Goal: Use online tool/utility: Use online tool/utility

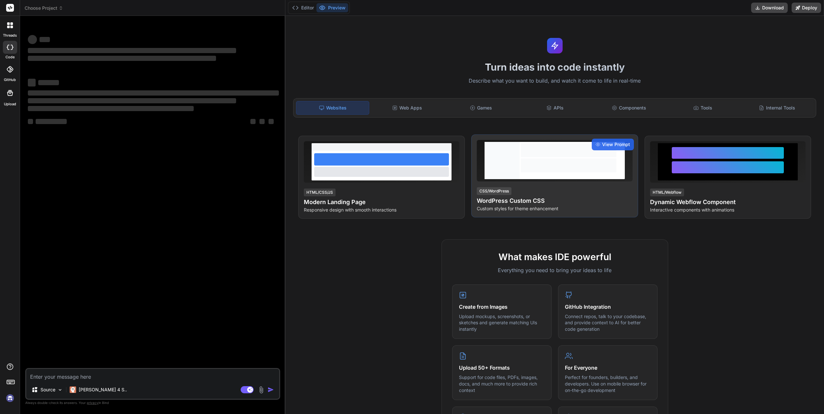
click at [520, 159] on div at bounding box center [568, 160] width 98 height 37
click at [622, 144] on span "View Prompt" at bounding box center [616, 144] width 28 height 6
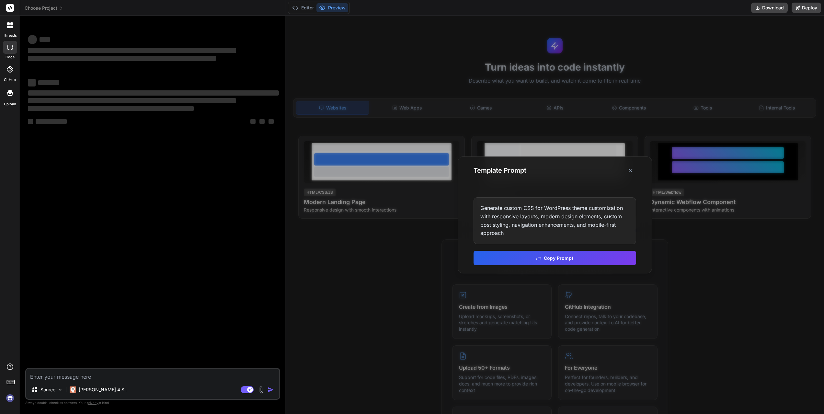
drag, startPoint x: 584, startPoint y: 260, endPoint x: 667, endPoint y: 228, distance: 88.9
click at [670, 236] on div "Template Prompt Generate custom CSS for WordPress theme customization with resp…" at bounding box center [554, 215] width 538 height 398
click at [628, 169] on line at bounding box center [629, 170] width 3 height 3
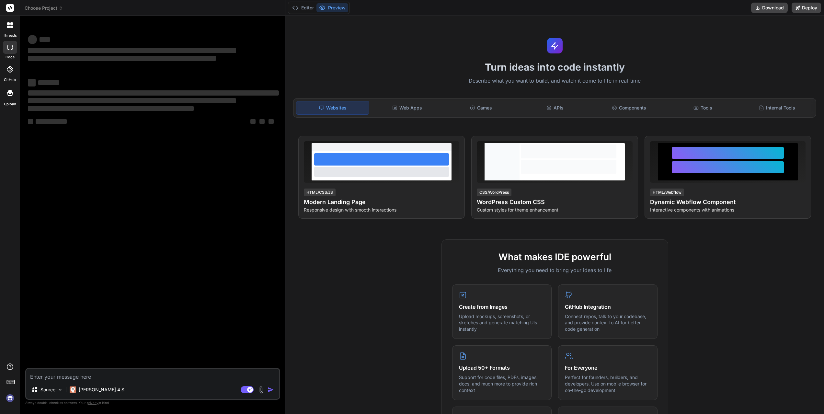
type textarea "x"
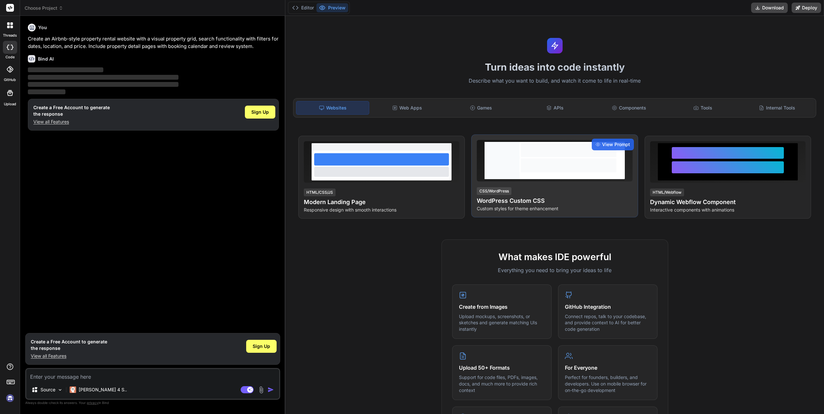
click at [538, 187] on div "CSS/WordPress WordPress Custom CSS Custom styles for theme enhancement" at bounding box center [554, 199] width 155 height 25
click at [616, 144] on span "View Prompt" at bounding box center [616, 144] width 28 height 6
